Goal: Information Seeking & Learning: Learn about a topic

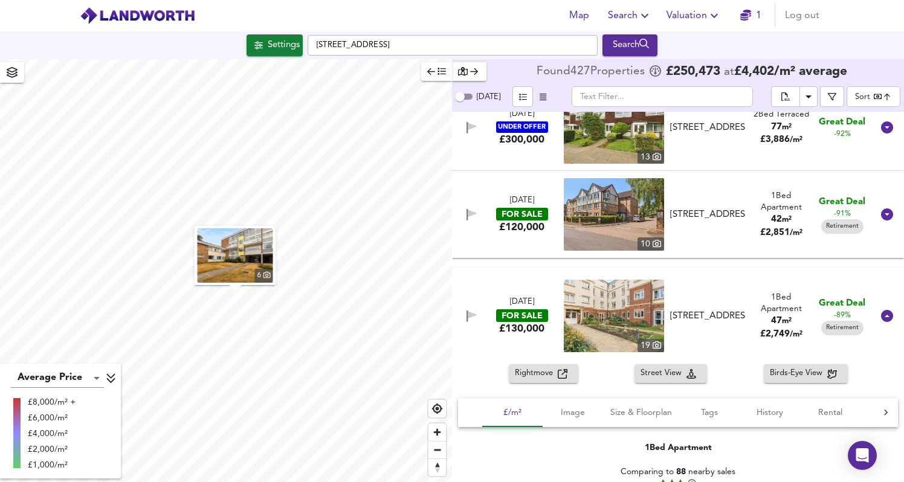
scroll to position [3076, 0]
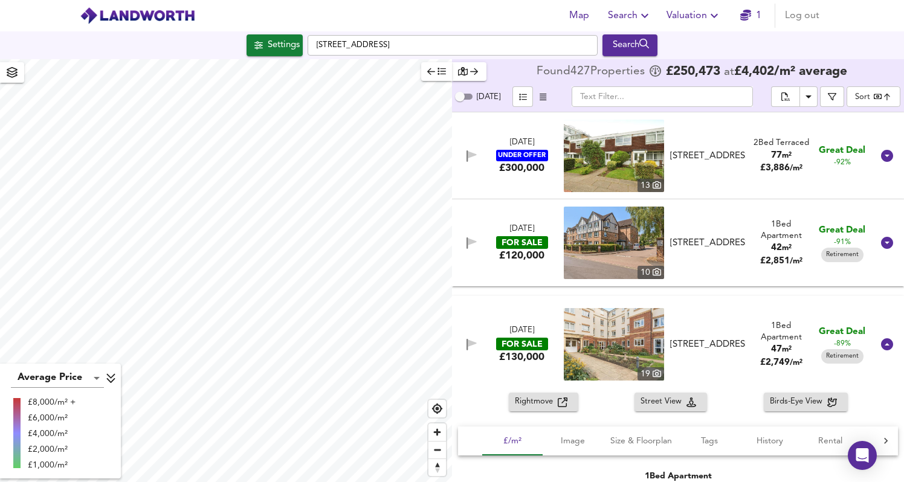
checkbox input "true"
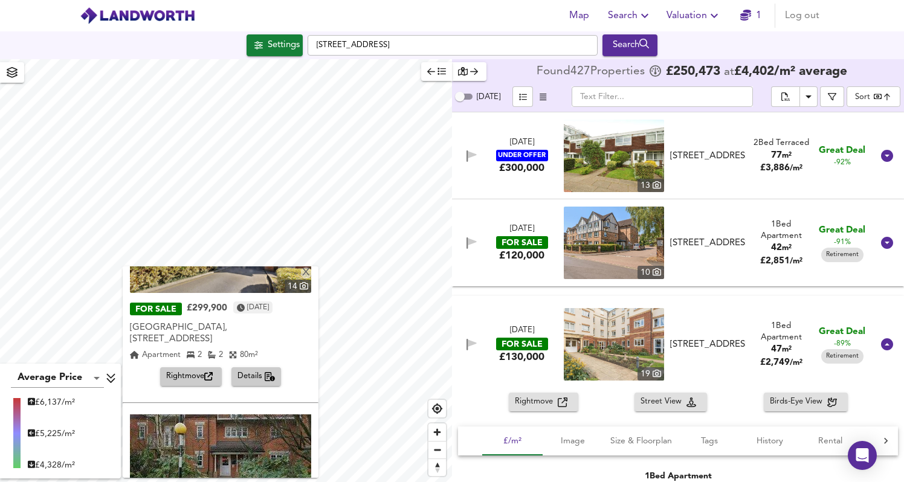
scroll to position [274, 0]
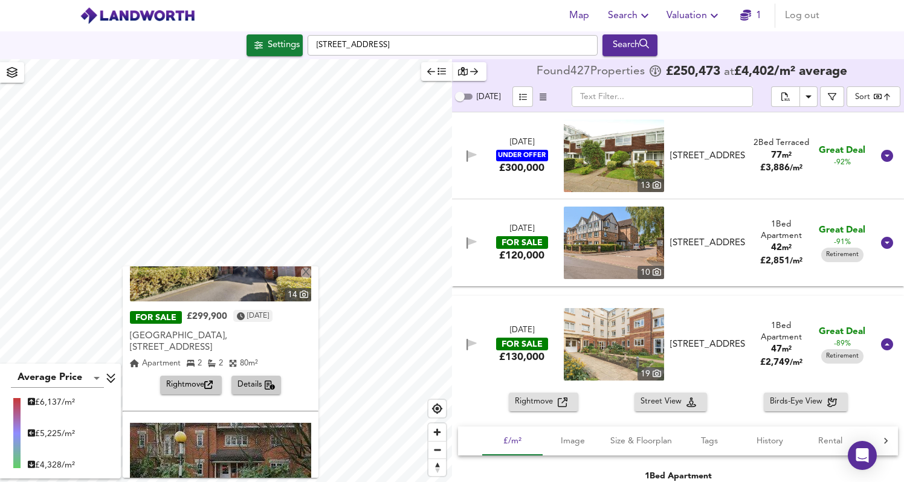
click at [204, 381] on icon "button" at bounding box center [208, 385] width 8 height 8
click at [253, 378] on span "Details" at bounding box center [256, 385] width 38 height 14
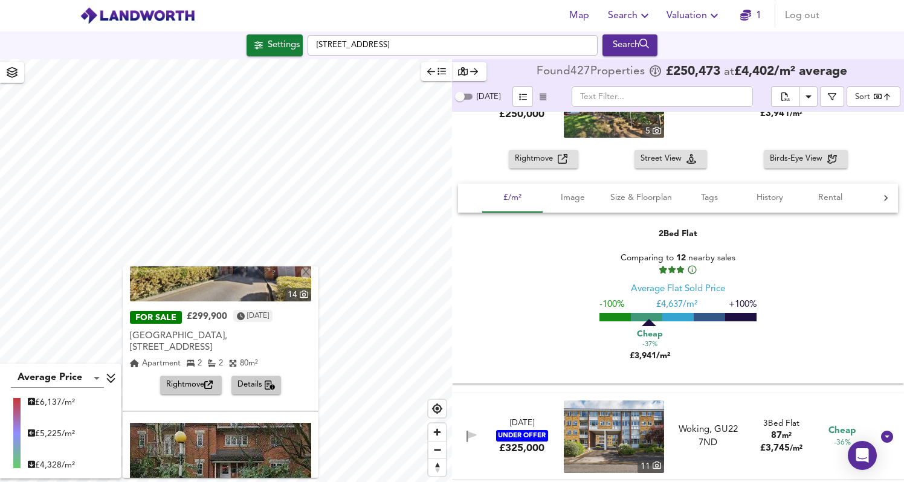
scroll to position [12529, 0]
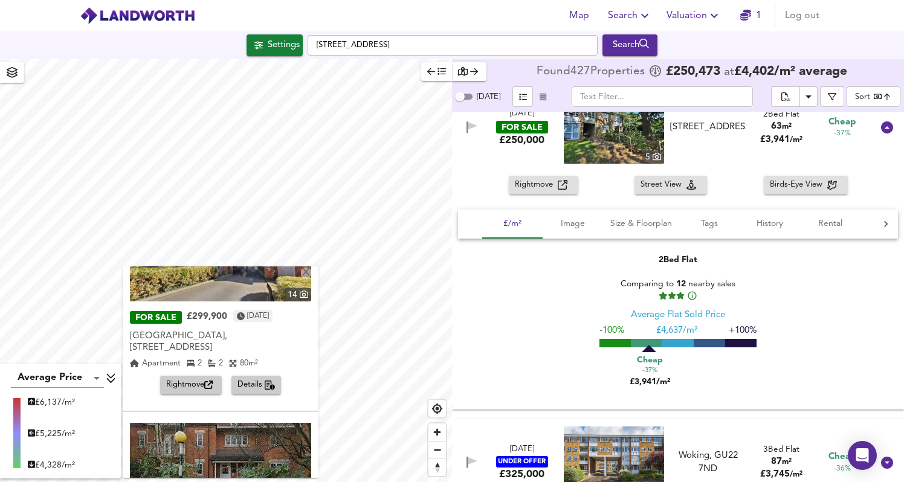
click at [648, 355] on span "Cheap" at bounding box center [650, 359] width 26 height 12
drag, startPoint x: 631, startPoint y: 380, endPoint x: 652, endPoint y: 380, distance: 21.7
click at [652, 380] on div "Cheap -37% £3,941/m²" at bounding box center [649, 370] width 60 height 36
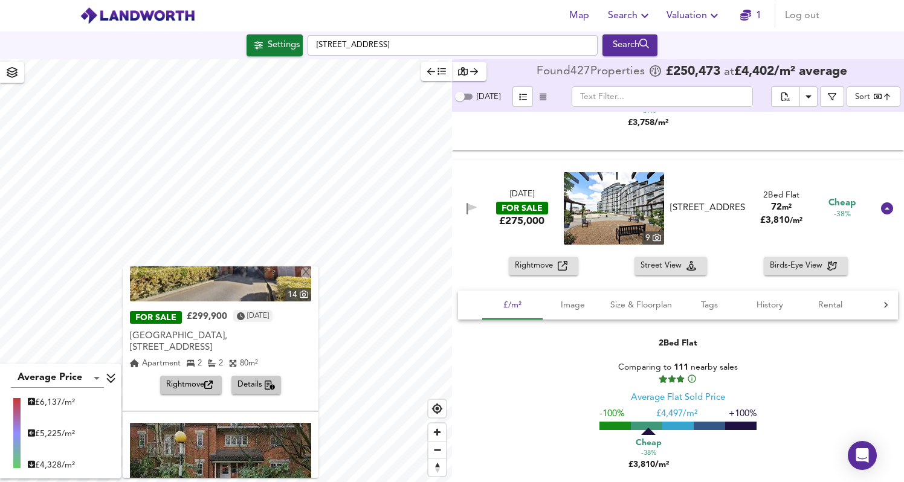
scroll to position [11604, 0]
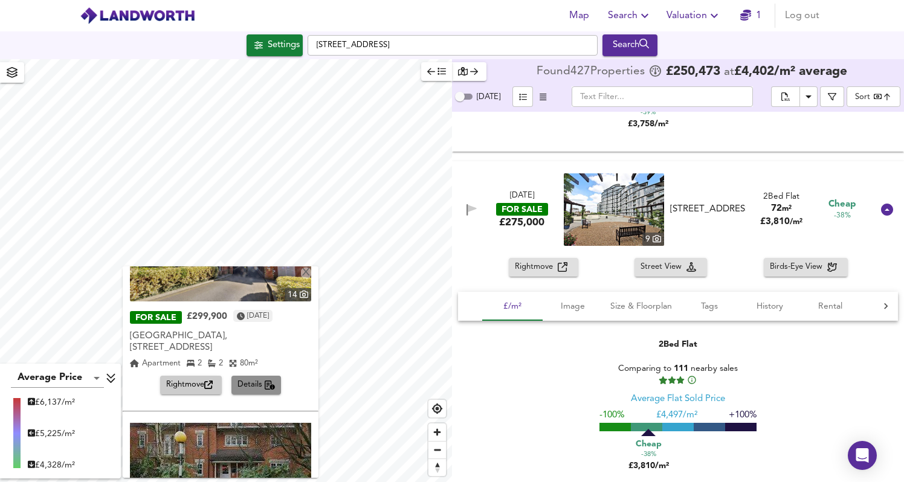
click at [251, 378] on span "Details" at bounding box center [256, 385] width 38 height 14
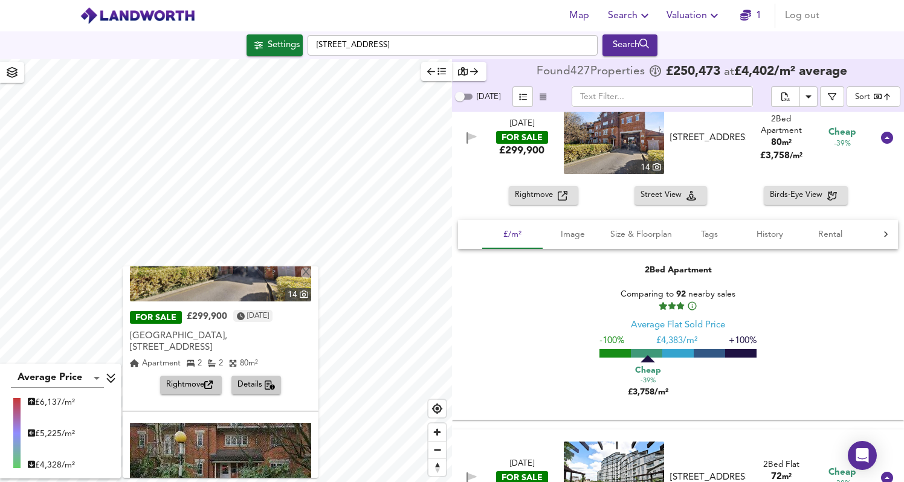
scroll to position [11314, 0]
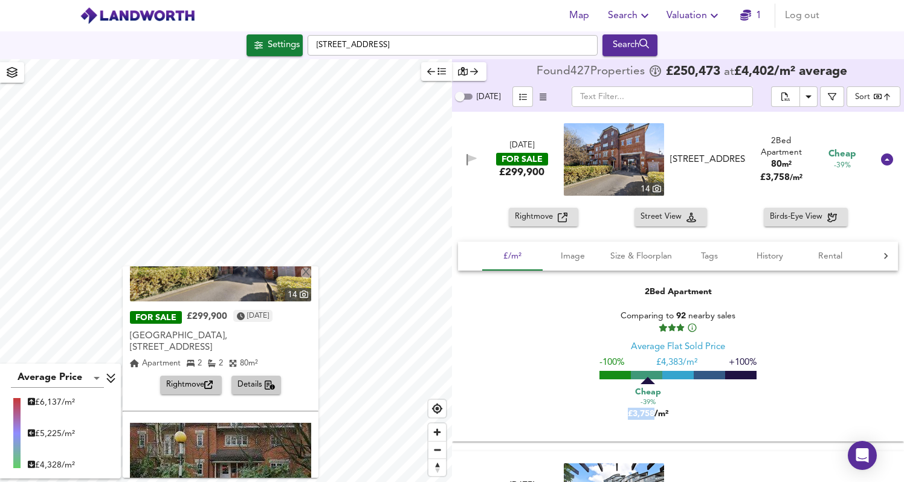
drag, startPoint x: 652, startPoint y: 417, endPoint x: 607, endPoint y: 417, distance: 45.9
click at [607, 417] on div "Cheap -39% £3,758/m²" at bounding box center [677, 398] width 157 height 43
click at [578, 263] on span "Image" at bounding box center [573, 256] width 46 height 15
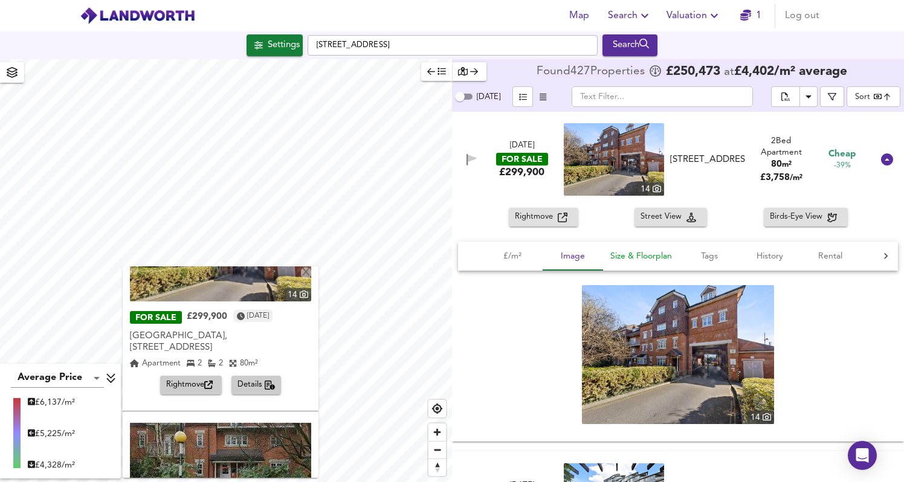
click at [645, 259] on span "Size & Floorplan" at bounding box center [641, 256] width 62 height 15
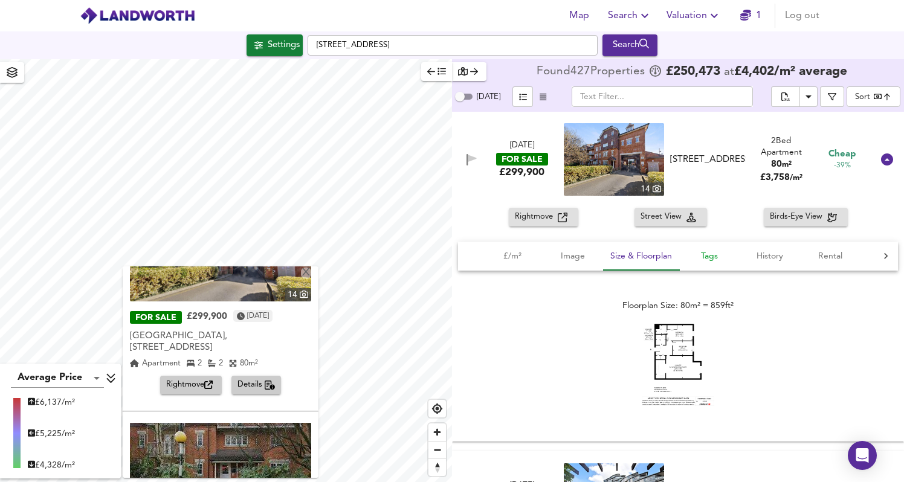
click at [709, 262] on span "Tags" at bounding box center [709, 256] width 46 height 15
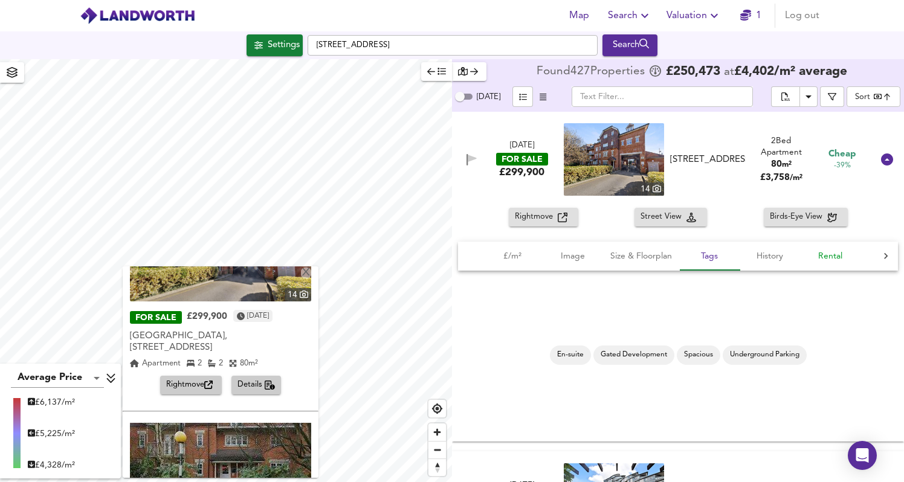
click at [837, 264] on span "Rental" at bounding box center [830, 256] width 46 height 15
click at [568, 271] on button "Image" at bounding box center [573, 256] width 60 height 29
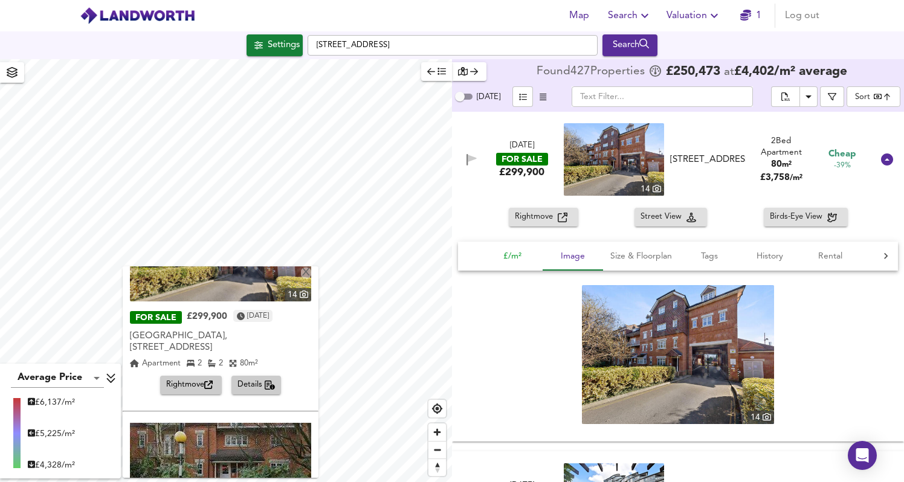
click at [498, 263] on span "£/m²" at bounding box center [512, 256] width 46 height 15
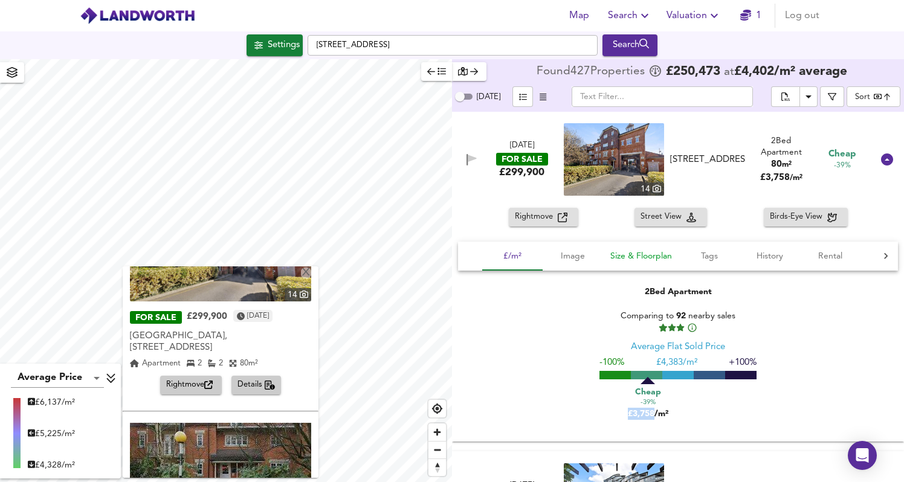
click at [614, 256] on span "Size & Floorplan" at bounding box center [641, 256] width 62 height 15
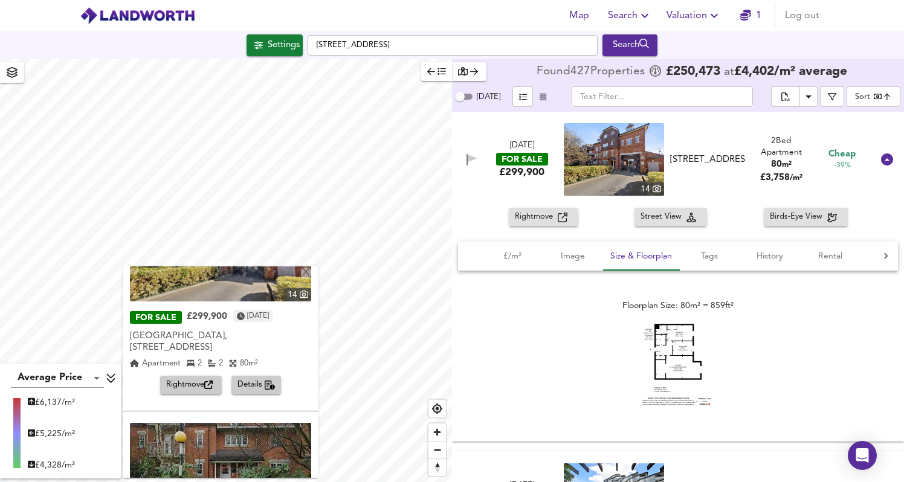
click at [540, 214] on span "Rightmove" at bounding box center [536, 217] width 43 height 14
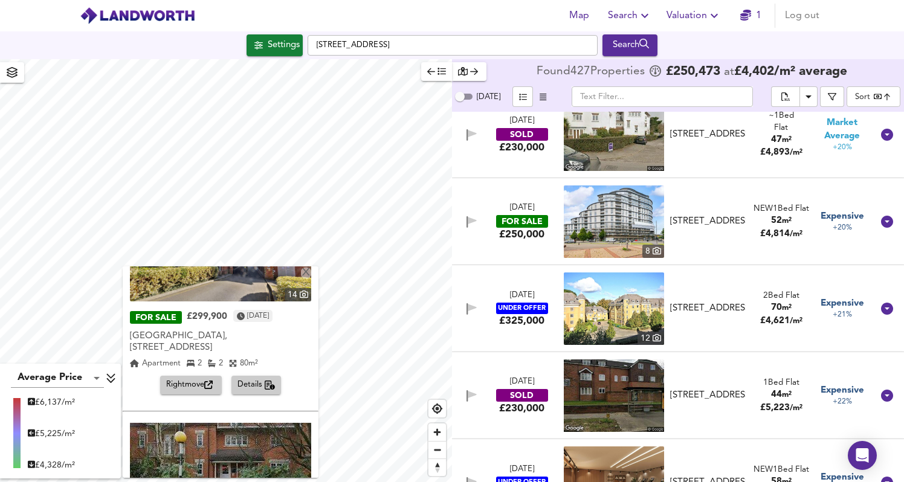
scroll to position [41602, 0]
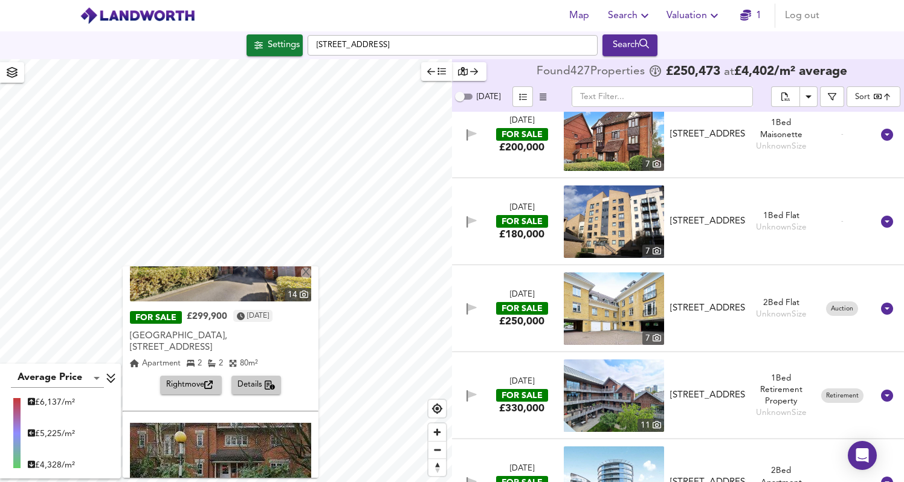
click at [771, 318] on div "Unknown Size" at bounding box center [781, 314] width 51 height 11
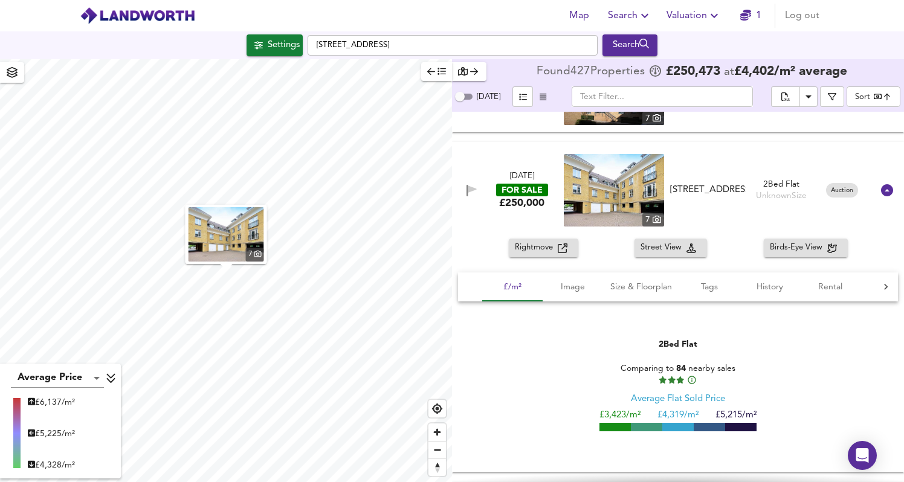
scroll to position [41764, 0]
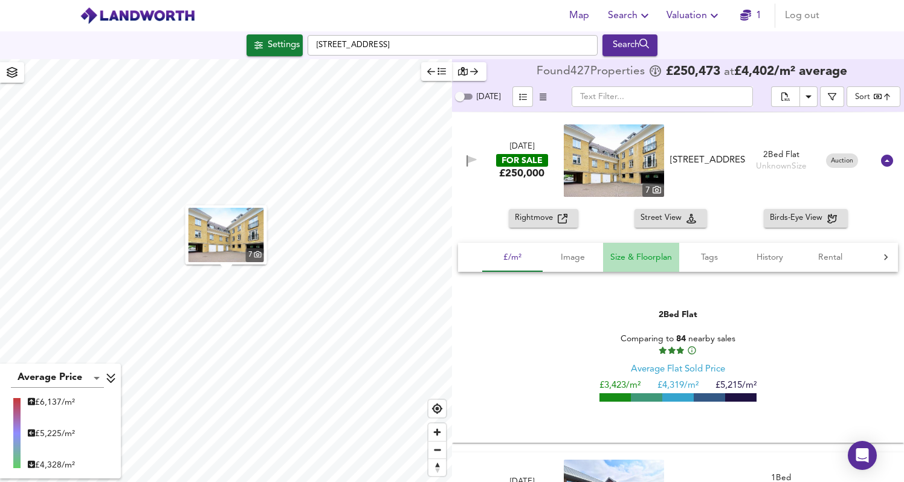
click at [649, 262] on span "Size & Floorplan" at bounding box center [641, 257] width 62 height 15
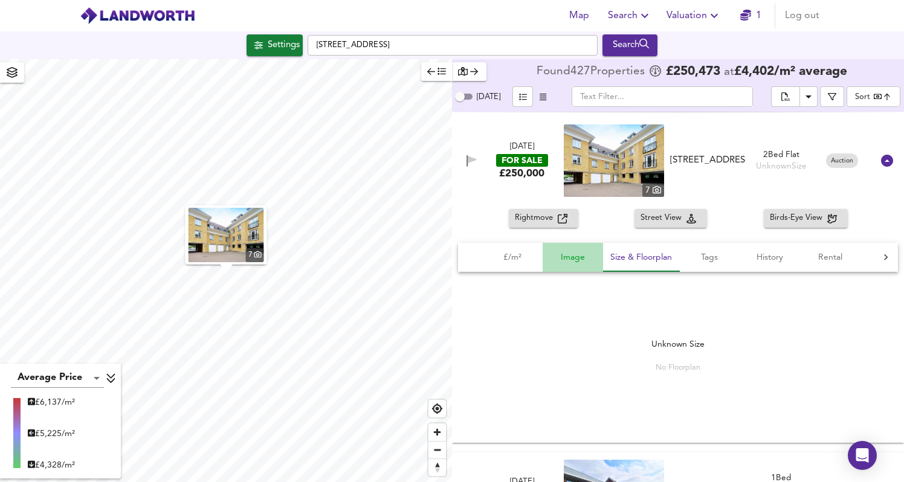
click at [553, 256] on span "Image" at bounding box center [573, 257] width 46 height 15
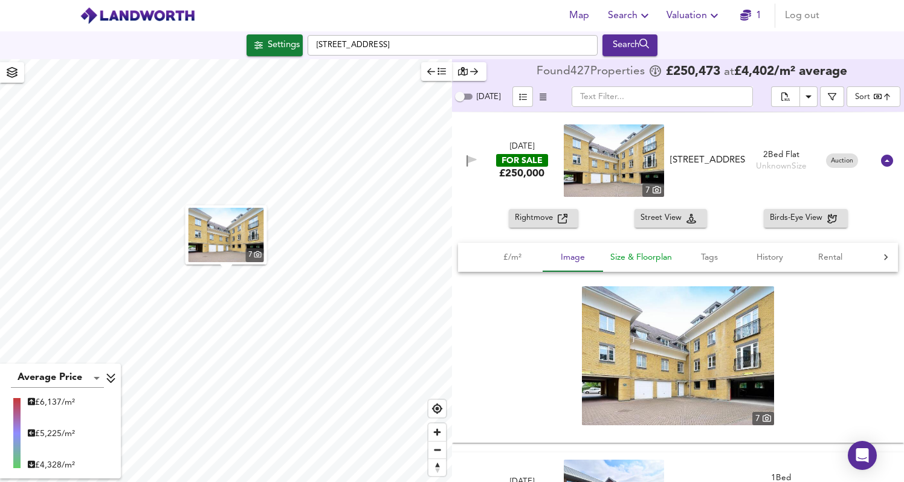
click at [660, 261] on span "Size & Floorplan" at bounding box center [641, 257] width 62 height 15
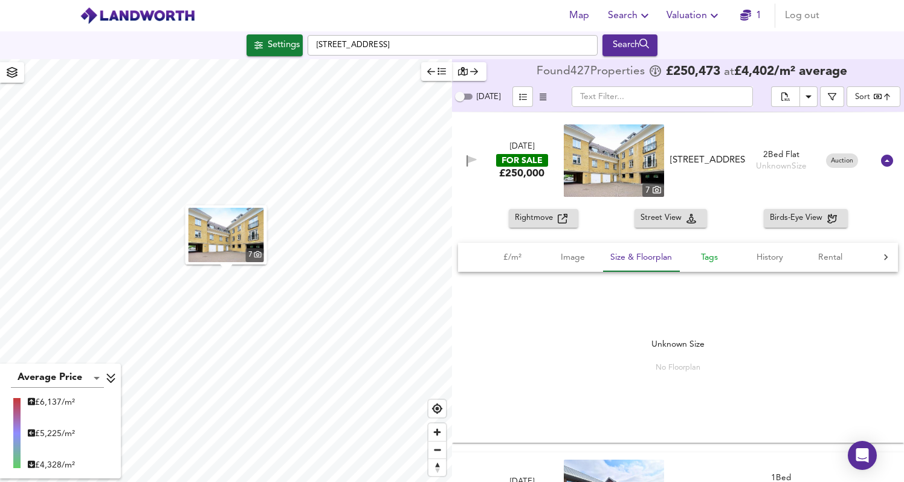
click at [713, 253] on span "Tags" at bounding box center [709, 257] width 46 height 15
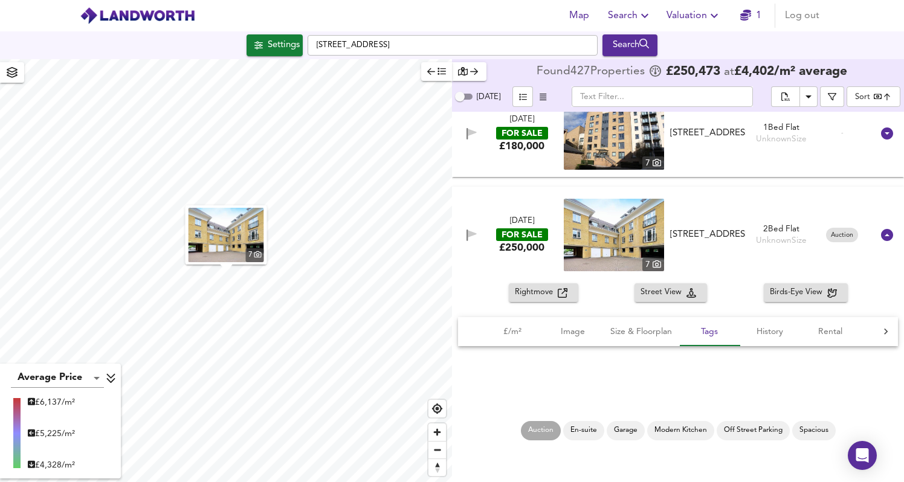
scroll to position [41686, 0]
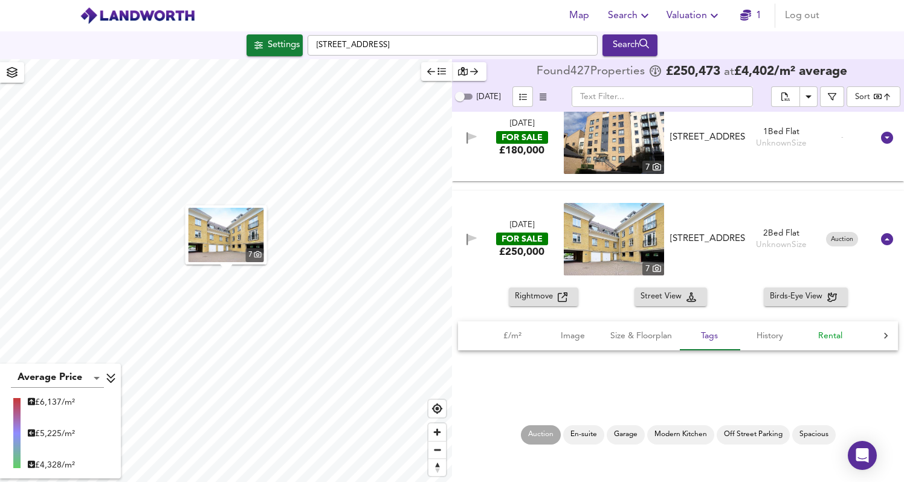
click at [815, 342] on span "Rental" at bounding box center [830, 336] width 46 height 15
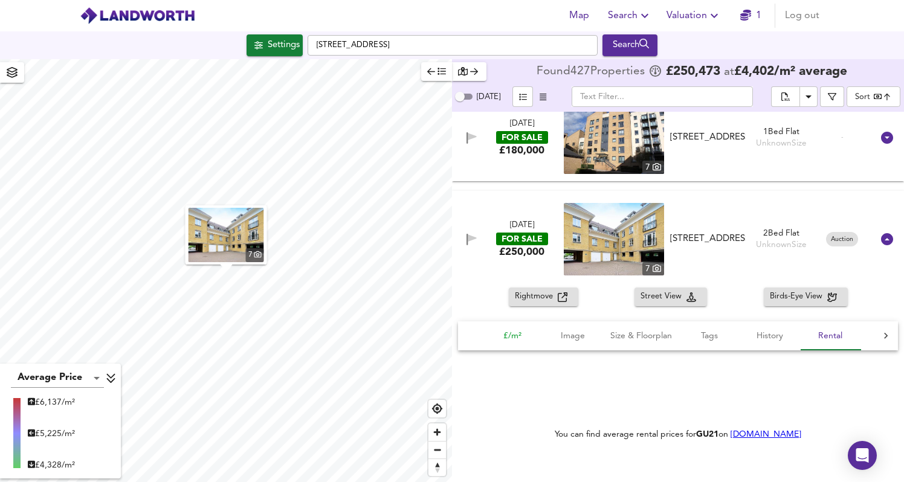
click at [513, 337] on span "£/m²" at bounding box center [512, 336] width 46 height 15
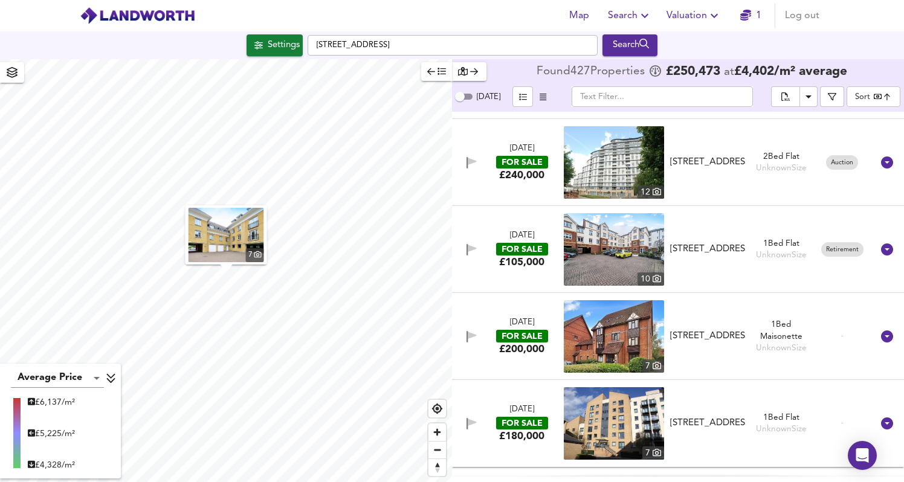
scroll to position [41716, 0]
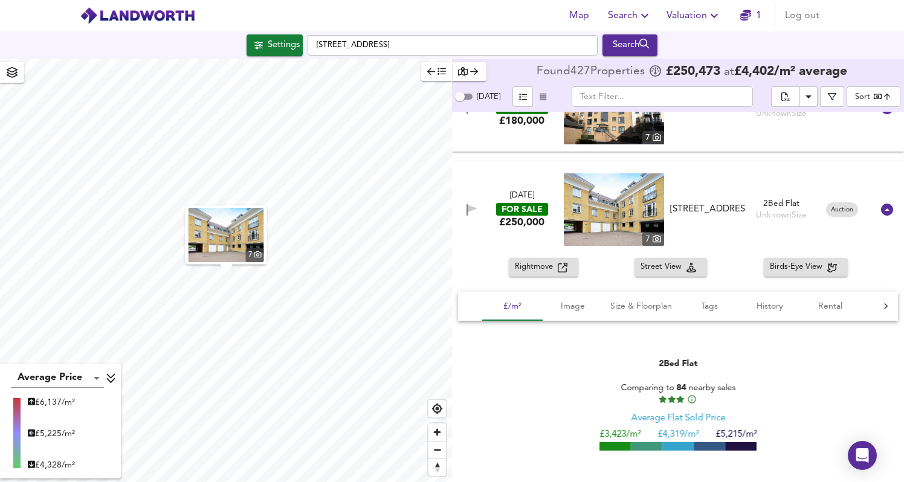
click at [560, 264] on icon "button" at bounding box center [563, 268] width 10 height 10
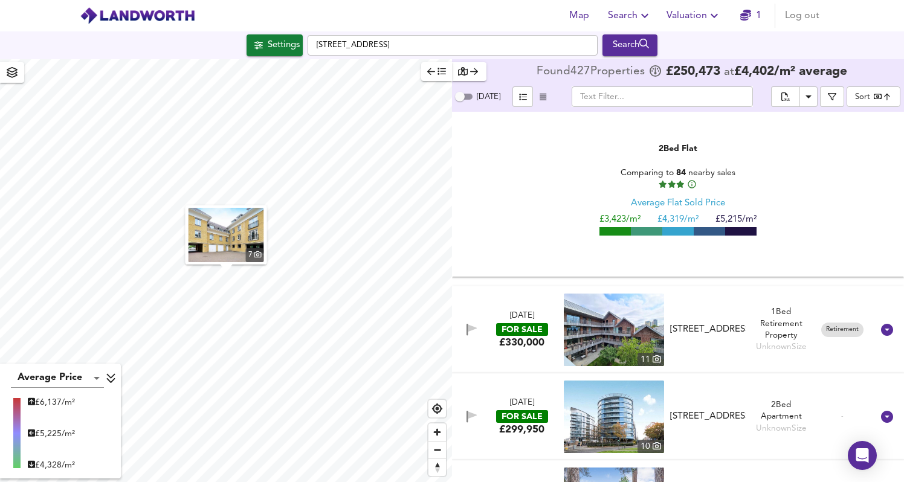
scroll to position [41946, 0]
